Goal: Book appointment/travel/reservation

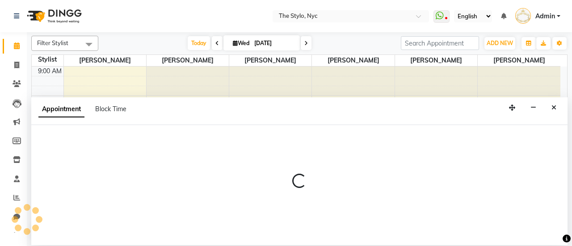
select select "38689"
select select "675"
select select "tentative"
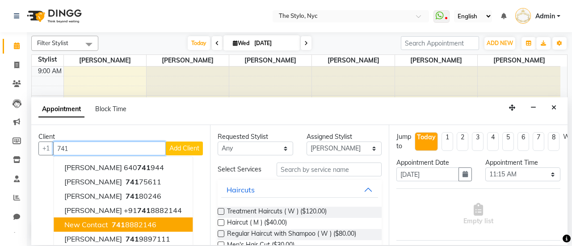
click at [136, 221] on ngb-highlight "[PHONE_NUMBER]" at bounding box center [133, 224] width 46 height 9
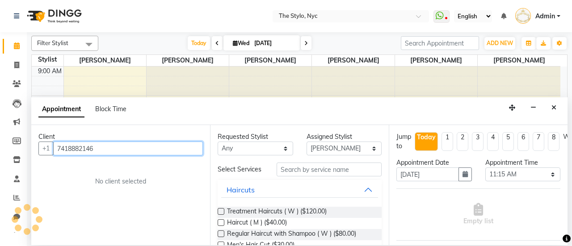
type input "7418882146"
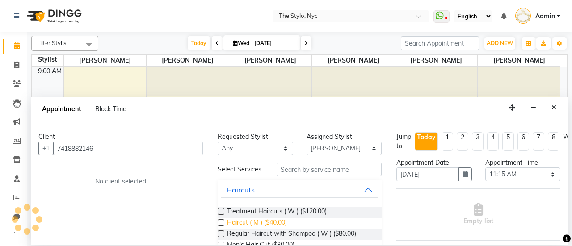
drag, startPoint x: 220, startPoint y: 223, endPoint x: 230, endPoint y: 221, distance: 9.5
click at [220, 223] on label at bounding box center [220, 222] width 7 height 7
click at [220, 223] on input "checkbox" at bounding box center [220, 224] width 6 height 6
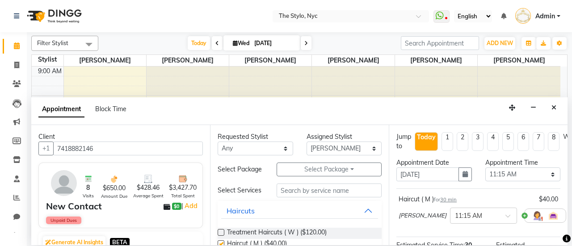
scroll to position [130, 0]
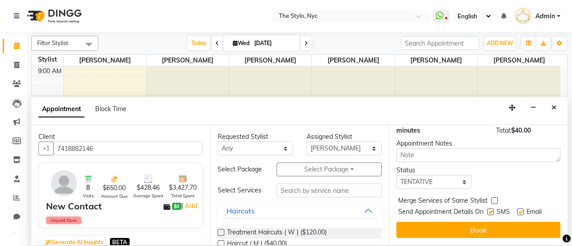
checkbox input "false"
click at [499, 223] on button "Book" at bounding box center [478, 230] width 164 height 16
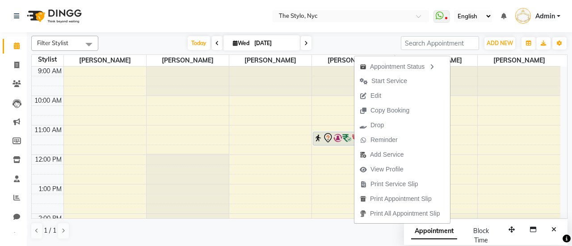
click at [548, 16] on span "Admin" at bounding box center [545, 16] width 20 height 9
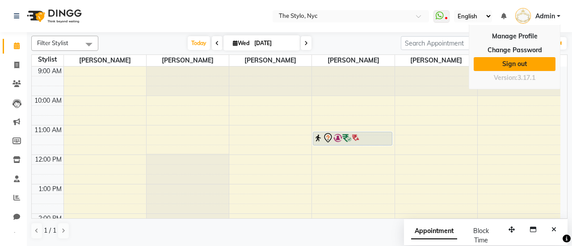
click at [500, 62] on link "Sign out" at bounding box center [514, 64] width 82 height 14
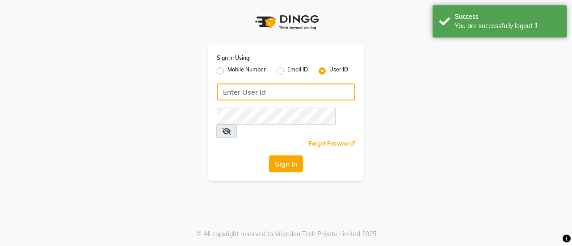
click at [269, 90] on input "Username" at bounding box center [286, 92] width 138 height 17
click at [268, 90] on input "Username" at bounding box center [286, 92] width 138 height 17
type input "salondushons"
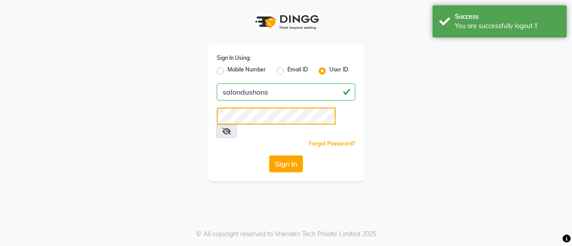
click at [269, 155] on button "Sign In" at bounding box center [286, 163] width 34 height 17
